Goal: Task Accomplishment & Management: Manage account settings

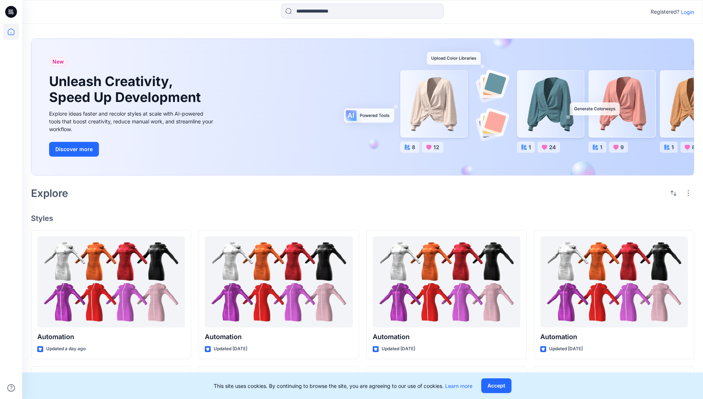
click at [686, 12] on p "Login" at bounding box center [687, 12] width 13 height 8
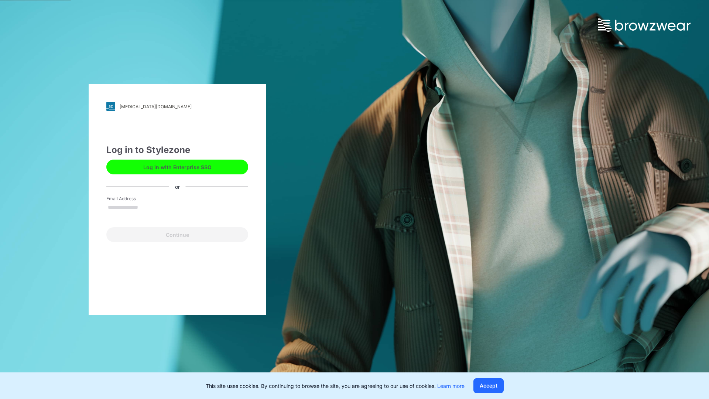
click at [146, 207] on input "Email Address" at bounding box center [177, 207] width 142 height 11
type input "**********"
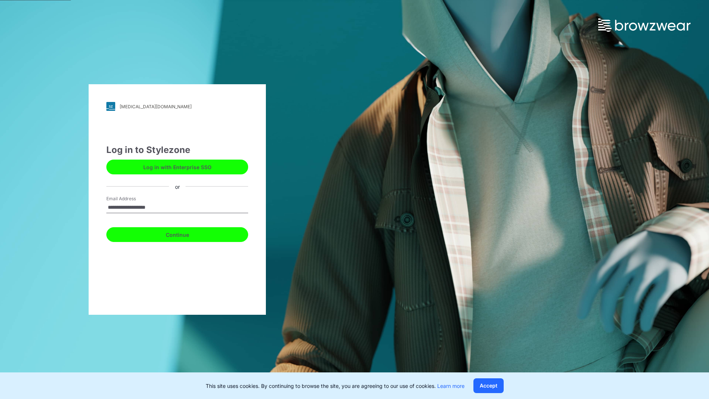
click at [185, 233] on button "Continue" at bounding box center [177, 234] width 142 height 15
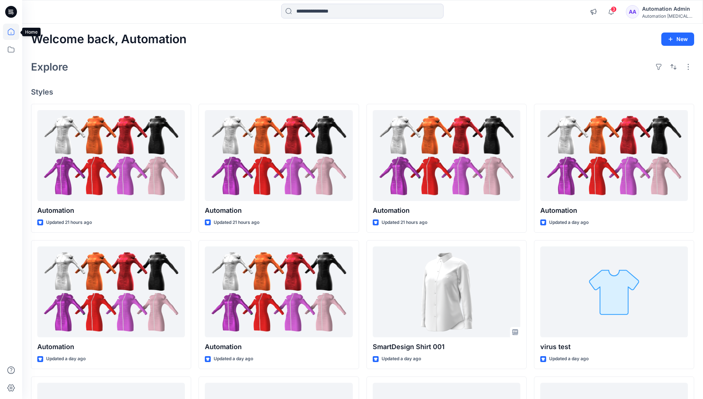
click at [14, 32] on icon at bounding box center [11, 31] width 7 height 7
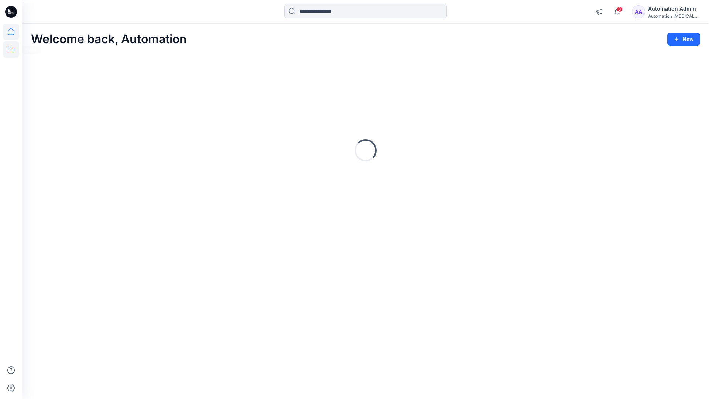
click at [12, 51] on icon at bounding box center [11, 49] width 16 height 16
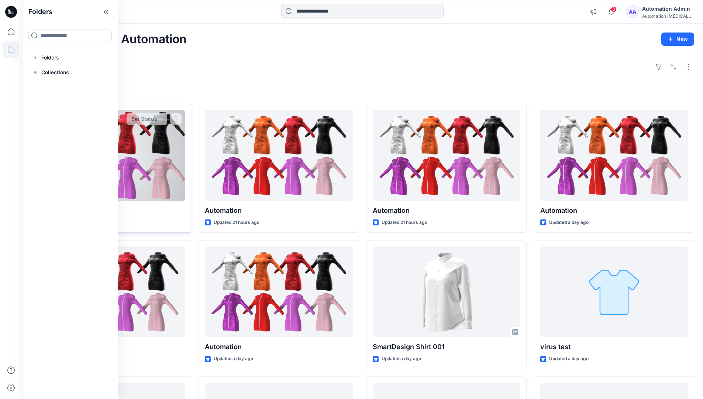
click at [166, 121] on button "Set Status" at bounding box center [147, 119] width 41 height 12
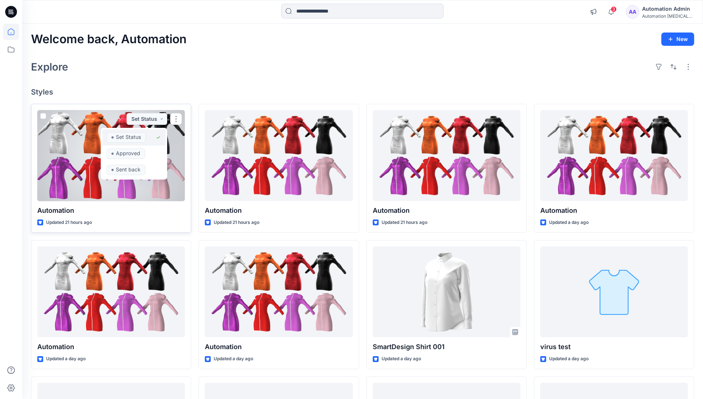
click at [145, 134] on span "Set Status" at bounding box center [126, 137] width 39 height 10
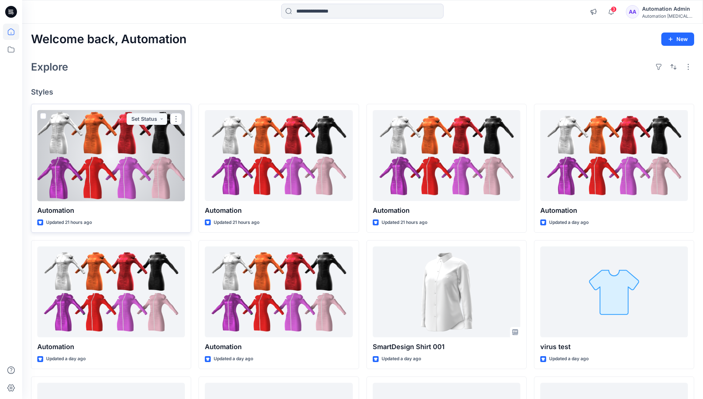
click at [664, 11] on div "Automation Admin" at bounding box center [668, 8] width 52 height 9
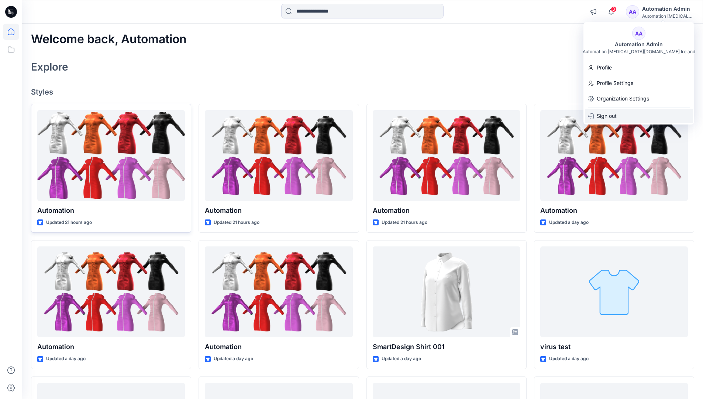
click at [613, 116] on p "Sign out" at bounding box center [607, 116] width 20 height 14
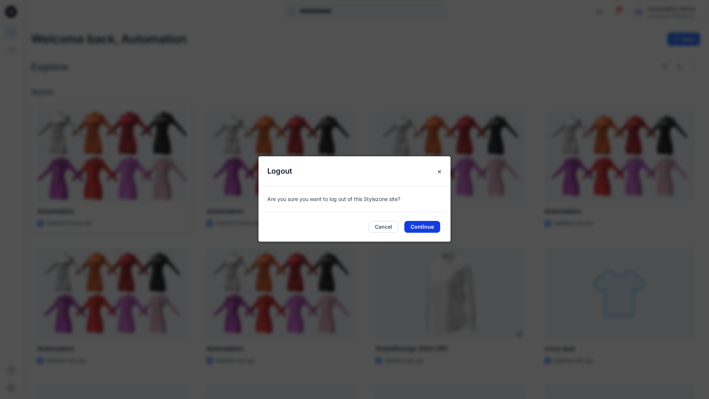
click at [426, 224] on button "Continue" at bounding box center [422, 227] width 36 height 12
